Goal: Task Accomplishment & Management: Manage account settings

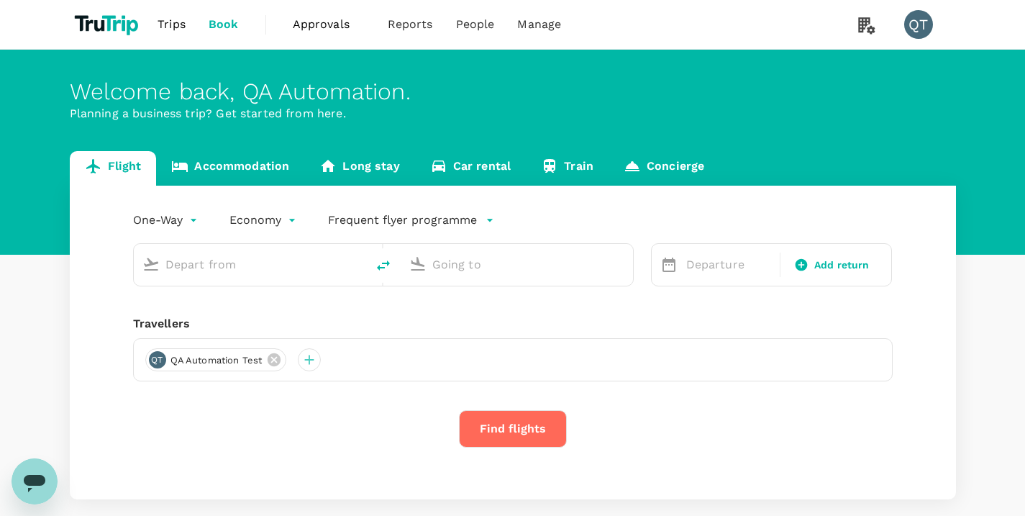
type input "economy-premium-economy"
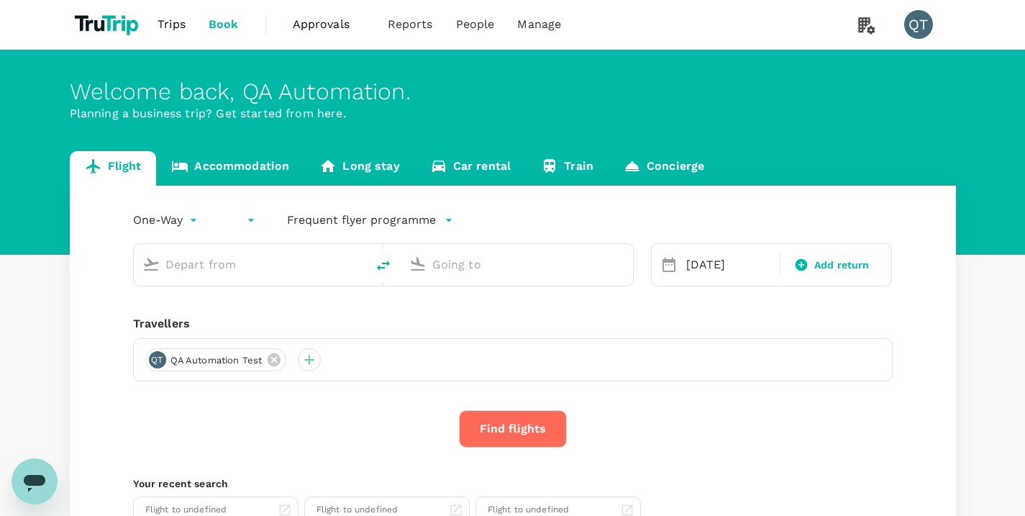
type input "Singapore Changi (SIN)"
type input "Hong Kong Intl (HKG)"
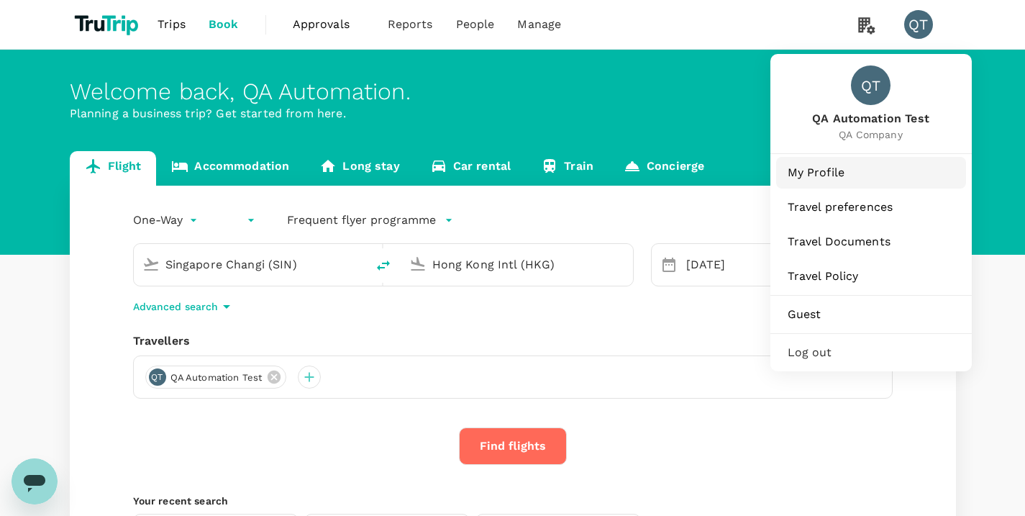
click at [872, 163] on link "My Profile" at bounding box center [871, 173] width 190 height 32
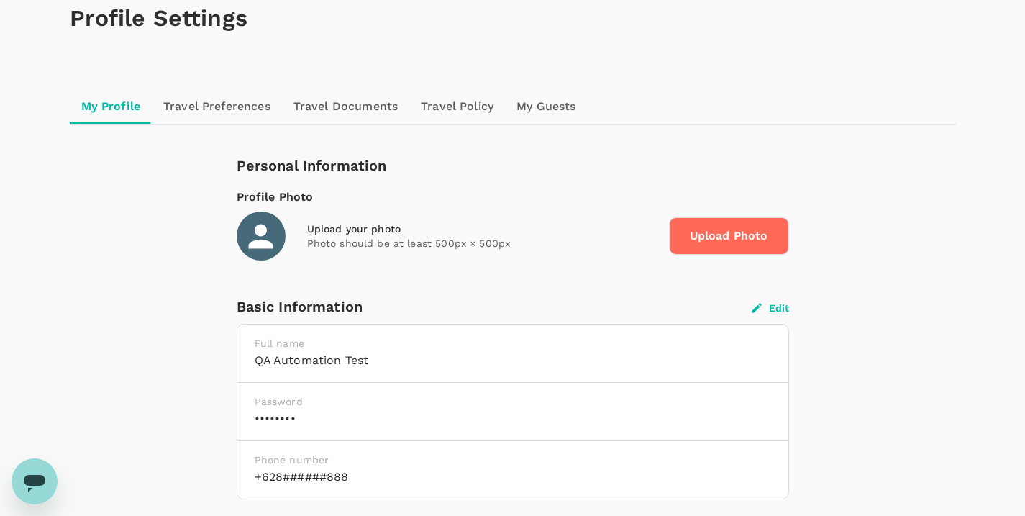
scroll to position [80, 0]
click at [763, 308] on icon "button" at bounding box center [756, 307] width 13 height 13
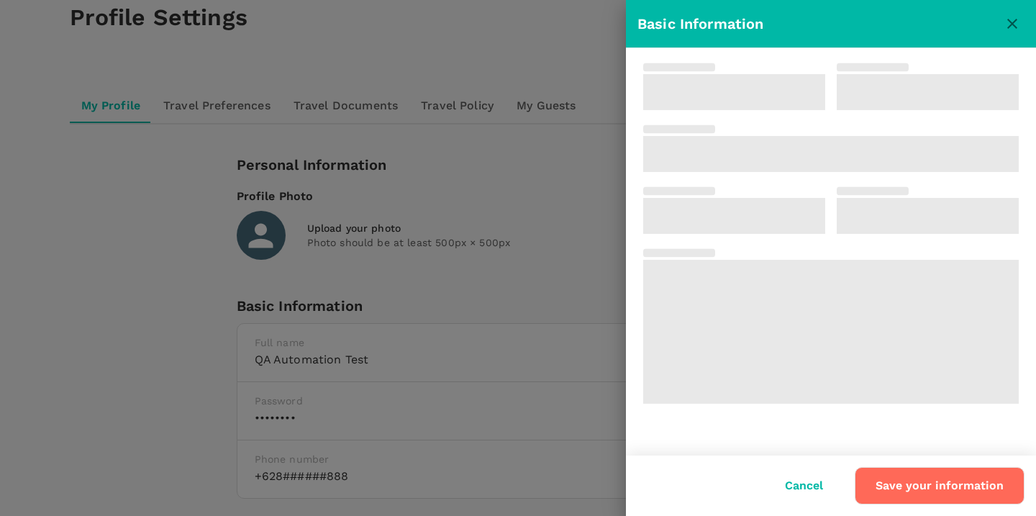
type input "QA Automation"
type input "Test"
type input "62"
type input "8888888888"
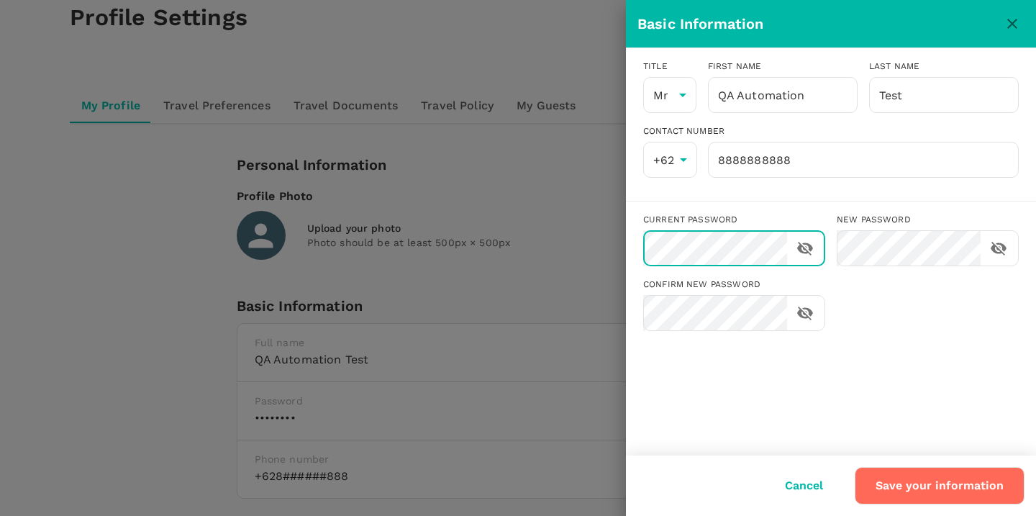
click at [915, 491] on button "Save your information" at bounding box center [940, 485] width 170 height 37
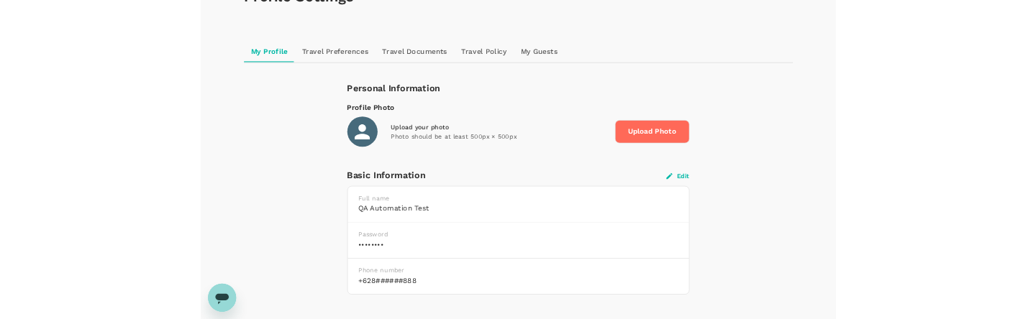
scroll to position [168, 0]
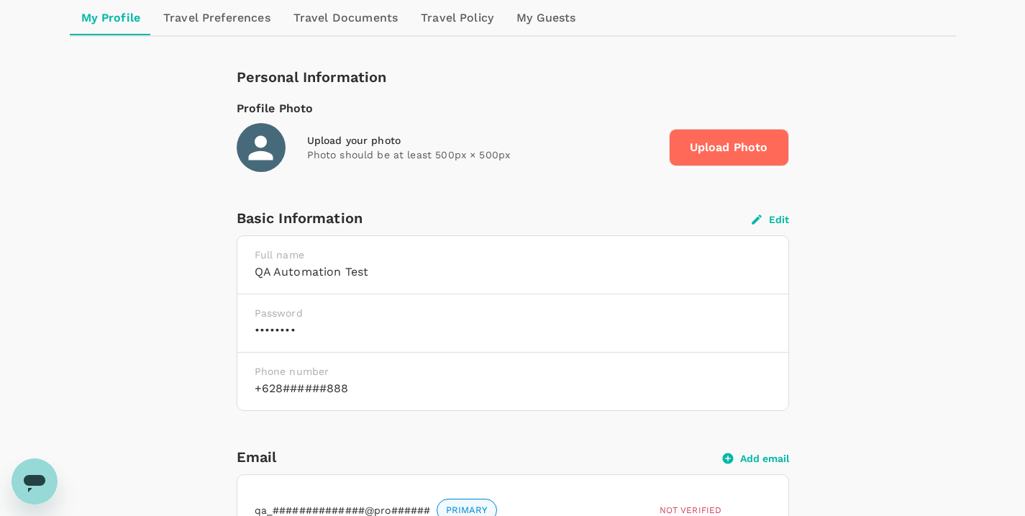
click at [777, 217] on button "Edit" at bounding box center [770, 219] width 37 height 13
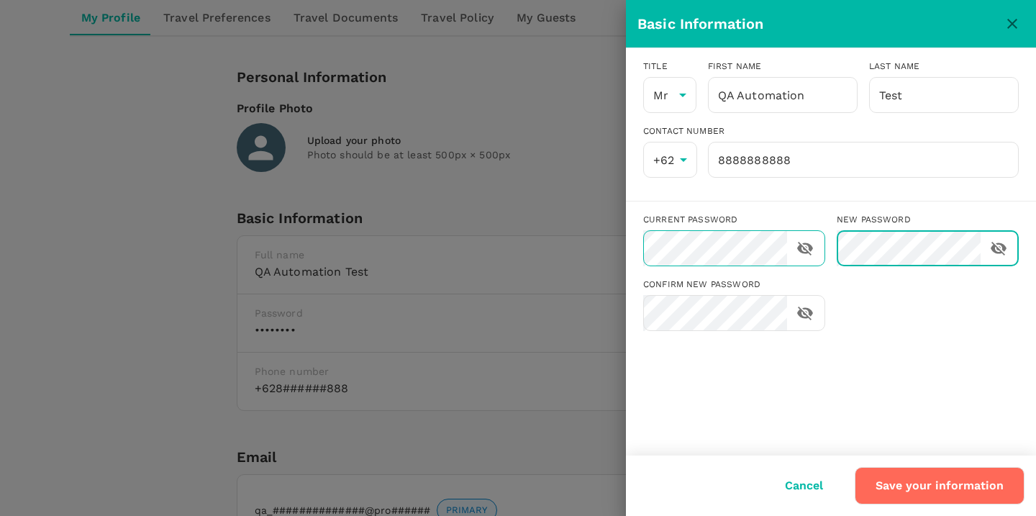
click at [789, 247] on div "Current password ​ New password ​ Confirm new password ​" at bounding box center [825, 265] width 387 height 129
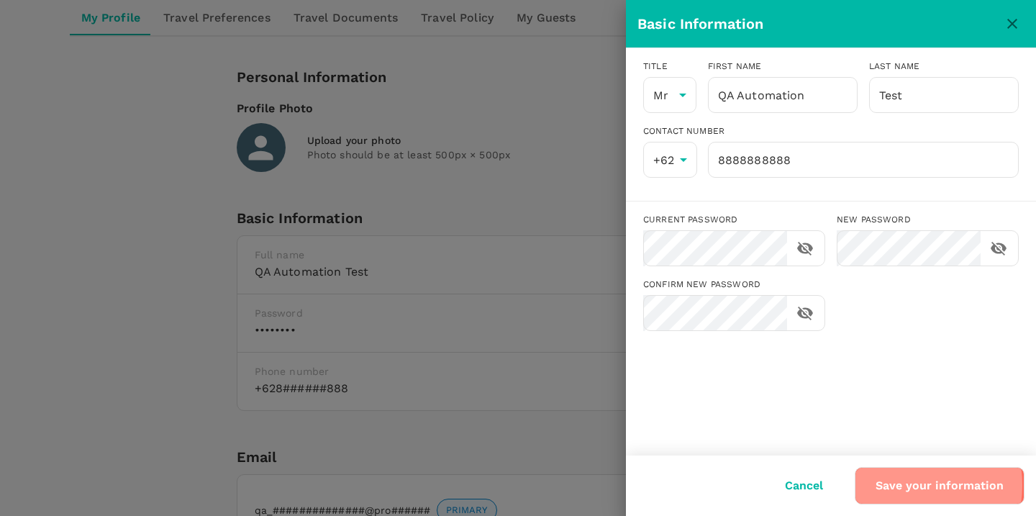
click at [900, 485] on button "Save your information" at bounding box center [940, 485] width 170 height 37
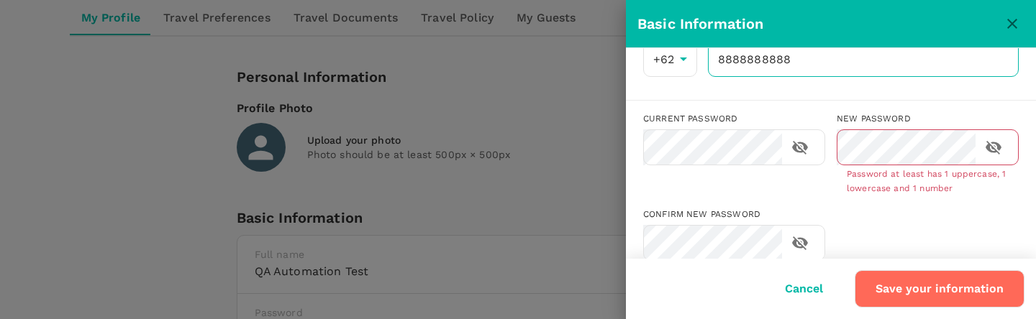
scroll to position [104, 0]
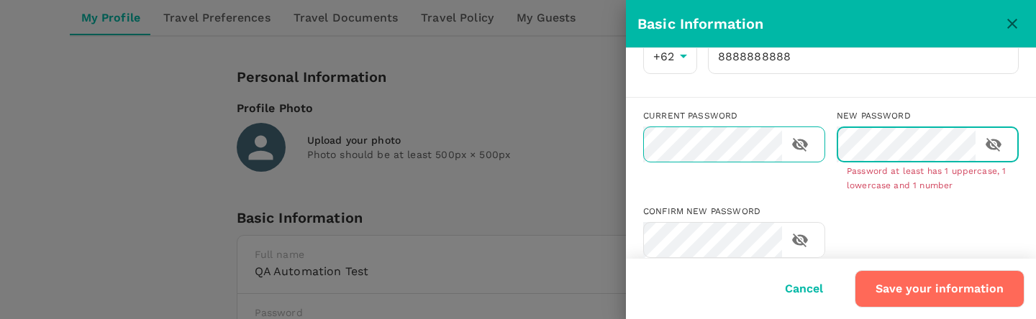
click at [752, 137] on div "Current password ​ New password ​ Password at least has 1 uppercase, 1 lowercas…" at bounding box center [825, 178] width 387 height 160
click at [1012, 33] on button "close" at bounding box center [1012, 24] width 24 height 24
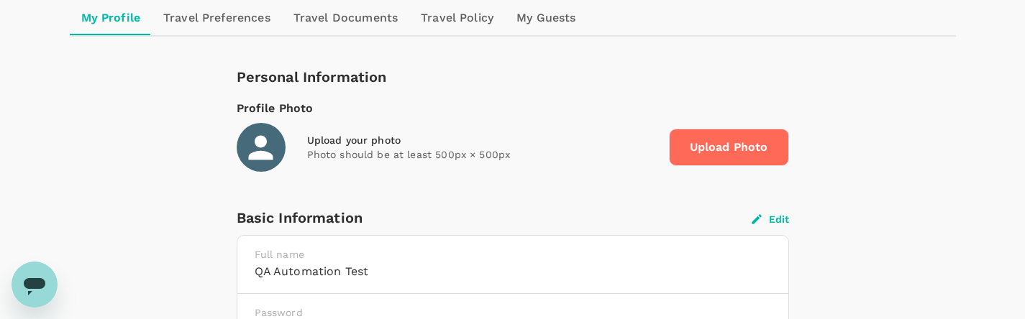
click at [773, 214] on button "Edit" at bounding box center [770, 219] width 37 height 13
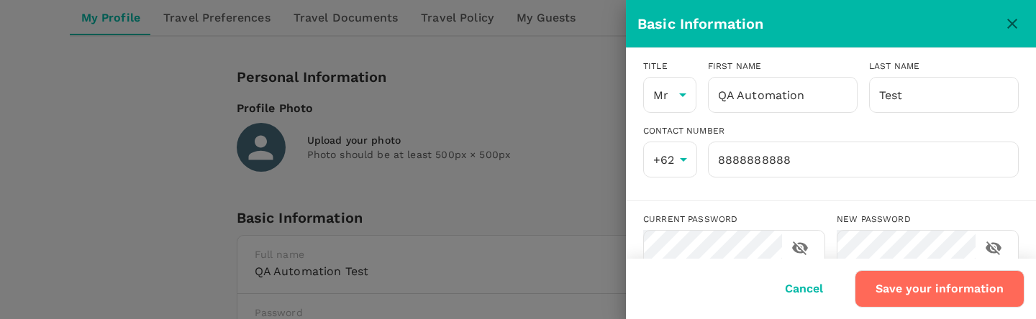
scroll to position [95, 0]
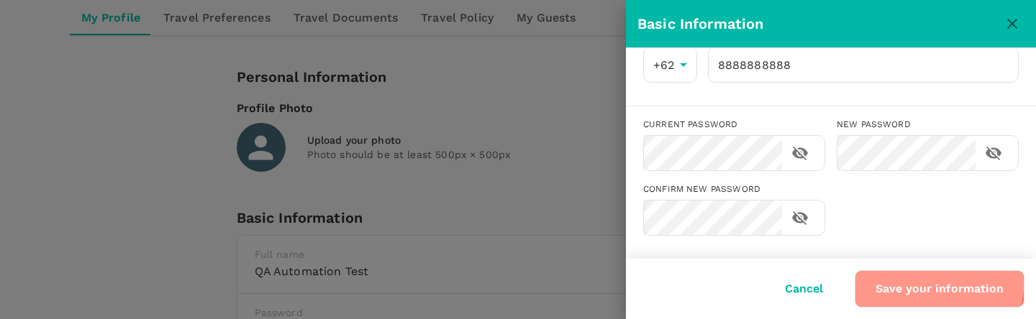
click at [898, 277] on button "Save your information" at bounding box center [940, 288] width 170 height 37
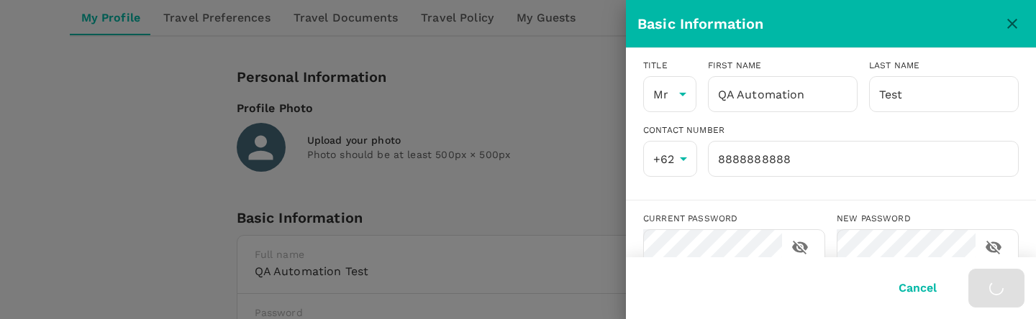
scroll to position [0, 0]
